Goal: Information Seeking & Learning: Learn about a topic

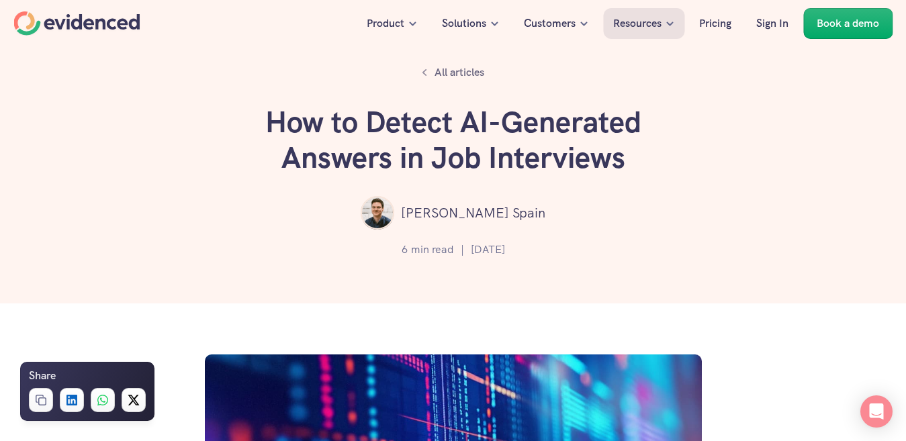
drag, startPoint x: 265, startPoint y: 120, endPoint x: 529, endPoint y: 251, distance: 294.7
click at [529, 251] on div "All articles How to Detect AI-Generated Answers in Job Interviews [PERSON_NAME]…" at bounding box center [453, 152] width 906 height 304
copy div "How to Detect AI-Generated Answers in Job Interviews [PERSON_NAME] [GEOGRAPHIC_…"
click at [535, 336] on div "Want to be more confident in your hiring decisions? Watch a quick demo" at bounding box center [453, 329] width 906 height 51
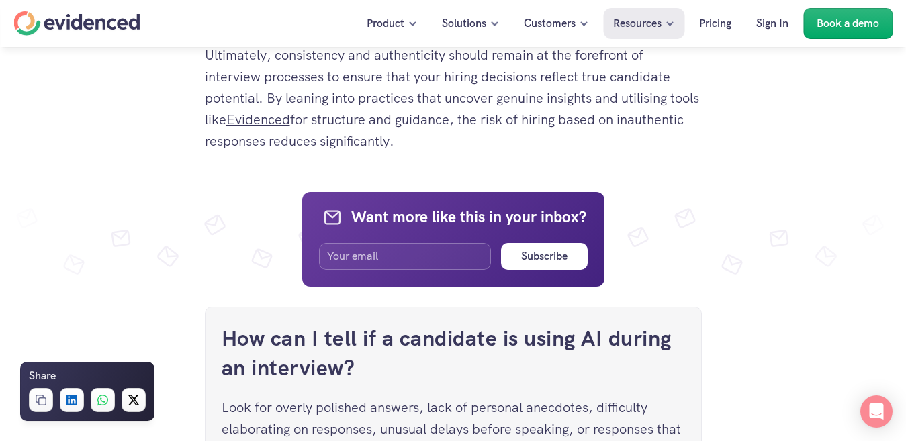
scroll to position [4864, 0]
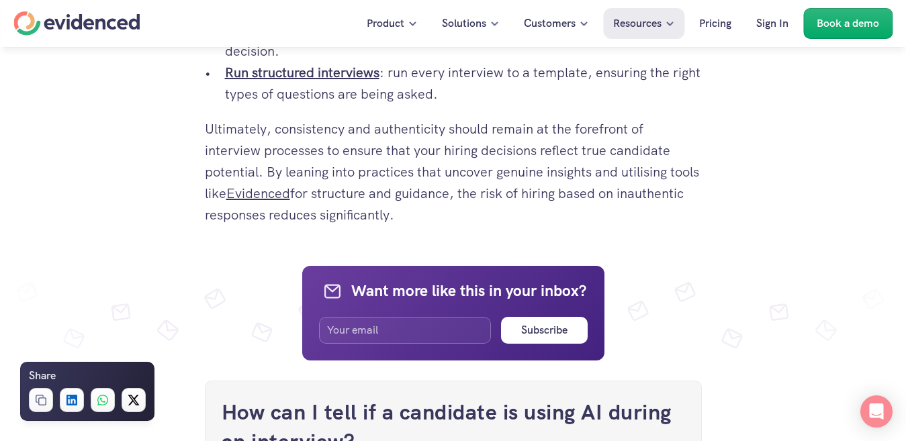
drag, startPoint x: 205, startPoint y: 142, endPoint x: 480, endPoint y: 216, distance: 285.3
copy div "Lore ips’do sit amet con adipis elit seddoeiu t incid utlaboreetd magnaal, en a…"
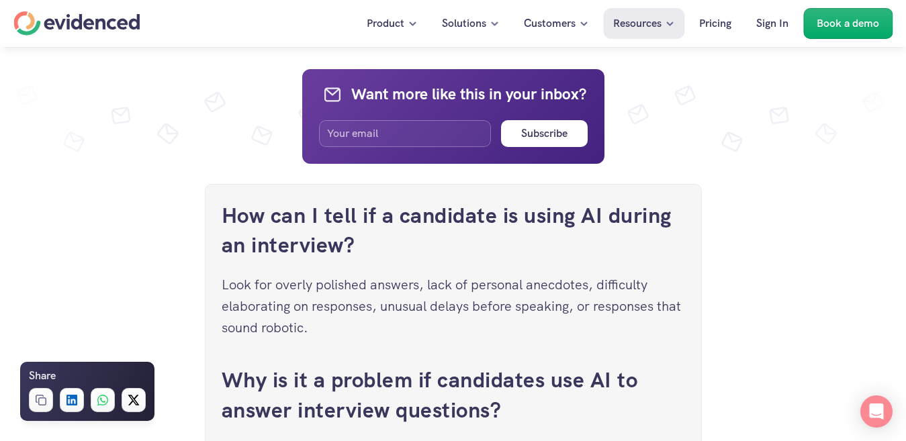
scroll to position [5133, 0]
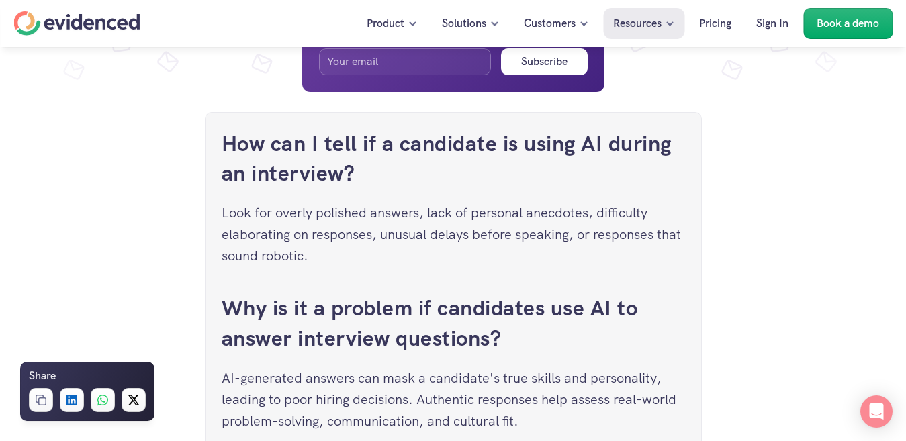
click at [272, 399] on p "AI-generated answers can mask a candidate's true skills and personality, leadin…" at bounding box center [453, 399] width 463 height 64
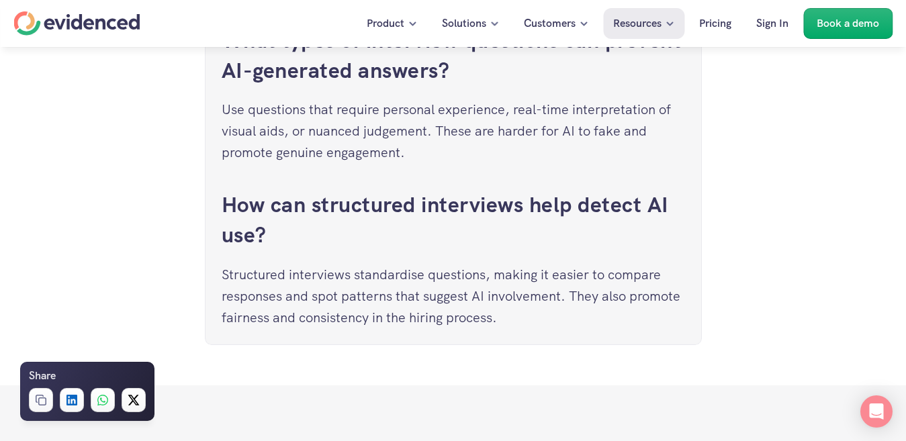
scroll to position [5577, 0]
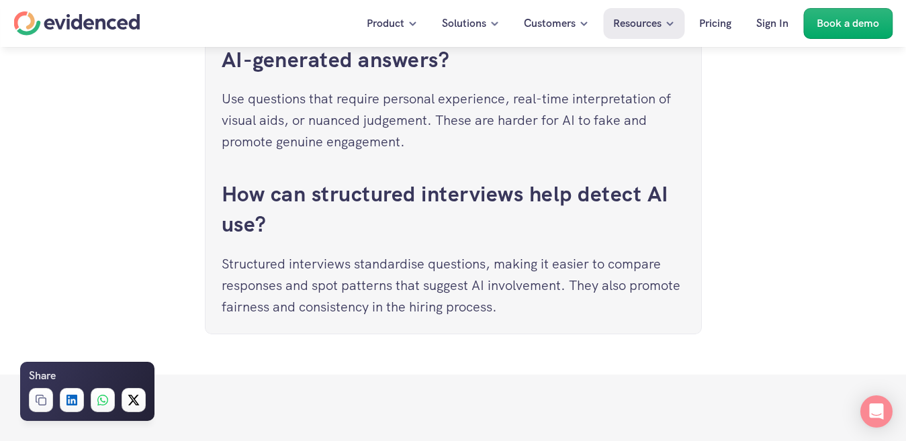
drag, startPoint x: 212, startPoint y: 136, endPoint x: 576, endPoint y: 308, distance: 402.9
click at [576, 308] on div "How can I tell if a candidate is using AI during an interview? Look for overly …" at bounding box center [453, 1] width 497 height 666
copy div "How can I tell if a candidate is using AI during an interview? Look for overly …"
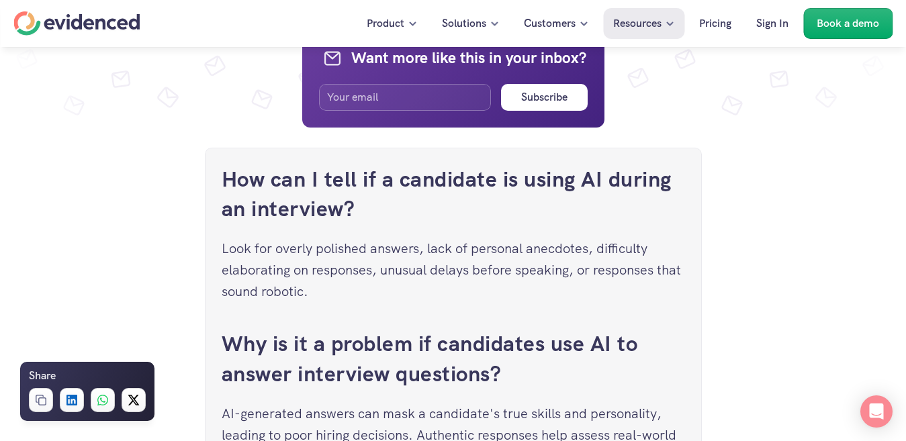
scroll to position [5106, 0]
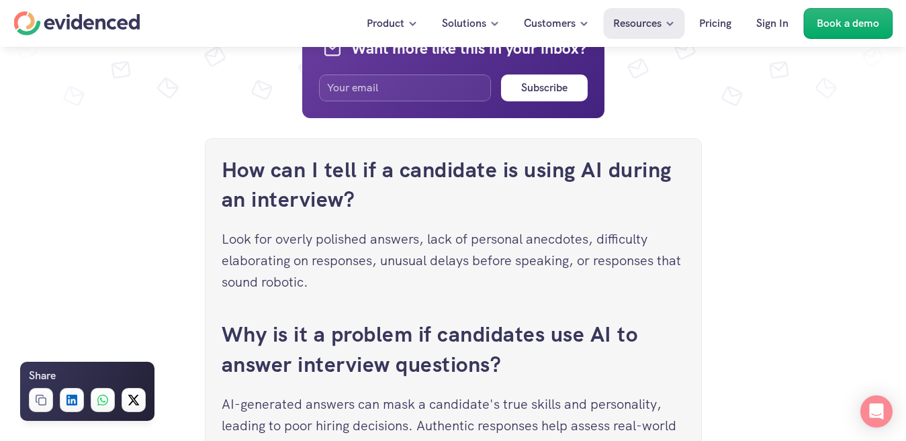
click at [457, 404] on p "AI-generated answers can mask a candidate's true skills and personality, leadin…" at bounding box center [453, 426] width 463 height 64
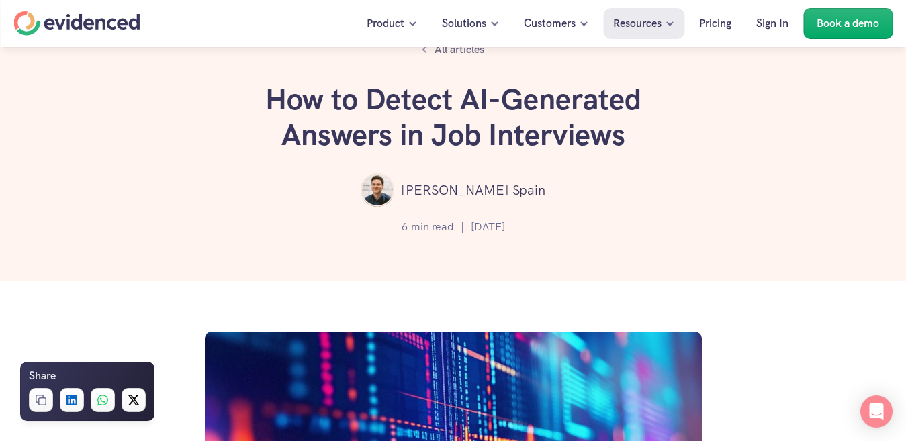
scroll to position [2, 0]
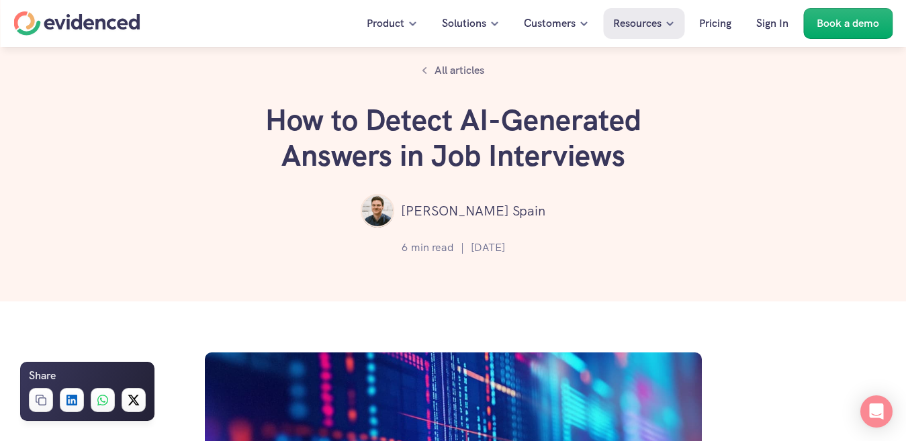
click at [494, 300] on div "All articles How to Detect AI-Generated Answers in Job Interviews [PERSON_NAME]…" at bounding box center [453, 150] width 906 height 304
